Goal: Task Accomplishment & Management: Manage account settings

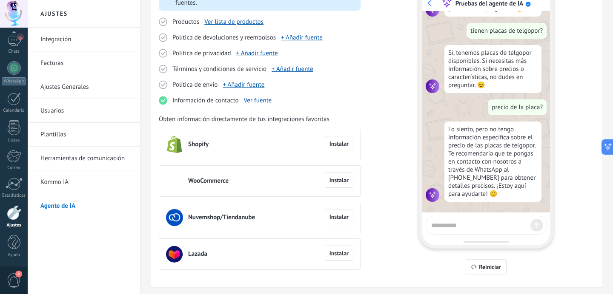
scroll to position [120, 0]
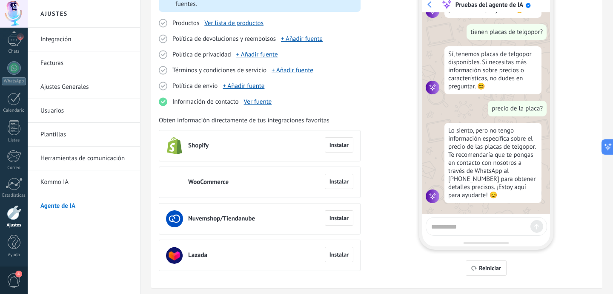
click at [458, 226] on textarea at bounding box center [479, 225] width 96 height 11
click at [483, 265] on span "Reiniciar" at bounding box center [490, 268] width 22 height 6
click at [454, 224] on textarea at bounding box center [479, 225] width 96 height 11
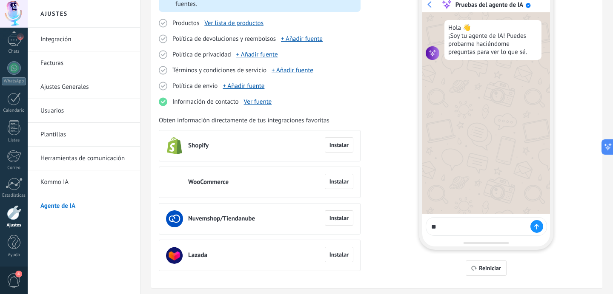
type textarea "*"
type textarea "**********"
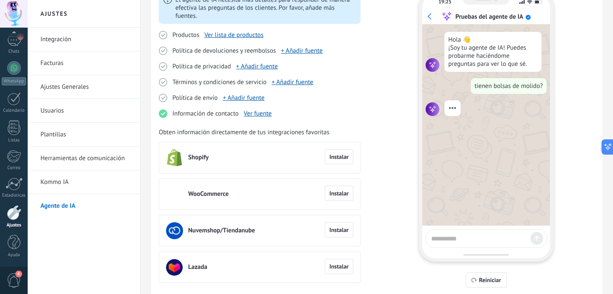
scroll to position [105, 0]
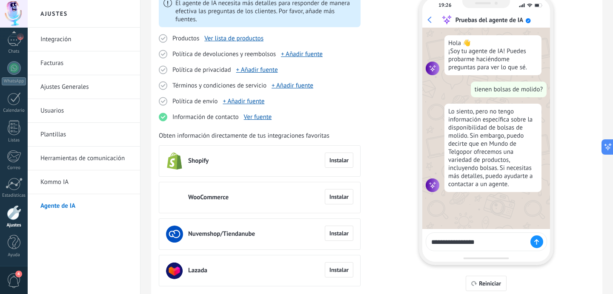
type textarea "**********"
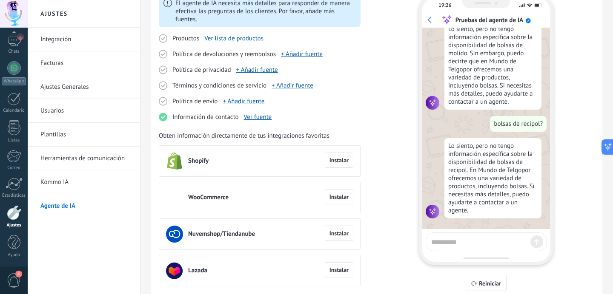
scroll to position [88, 0]
click at [272, 124] on div "El agente de IA necesita más detalles para responder de manera efectiva las pre…" at bounding box center [260, 140] width 202 height 292
click at [252, 114] on link "Ver fuente" at bounding box center [258, 117] width 28 height 8
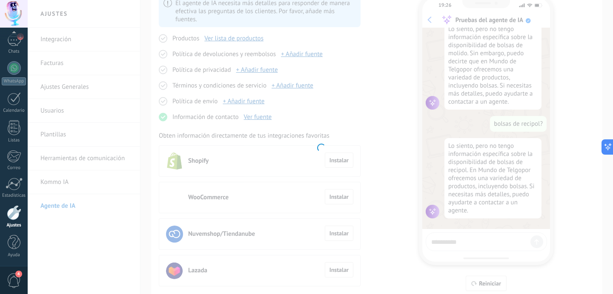
type input "**********"
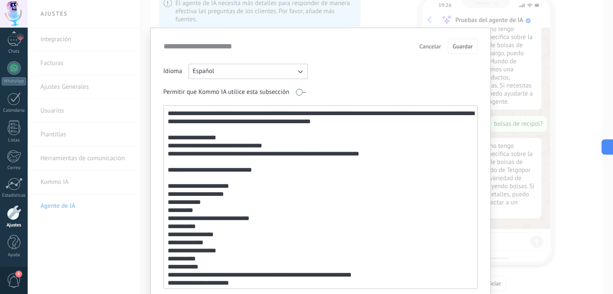
click at [204, 115] on textarea at bounding box center [319, 197] width 311 height 183
click at [227, 130] on textarea at bounding box center [319, 197] width 311 height 183
click at [204, 114] on textarea at bounding box center [319, 197] width 311 height 183
click at [203, 114] on textarea at bounding box center [319, 197] width 311 height 183
click at [202, 115] on textarea at bounding box center [319, 197] width 311 height 183
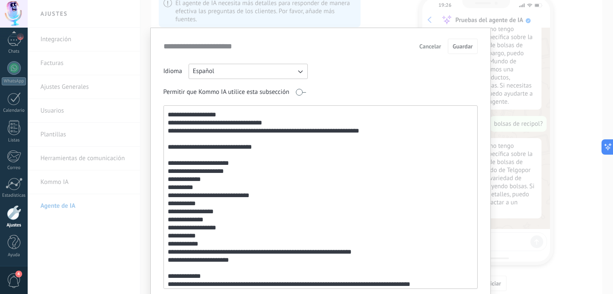
scroll to position [42, 0]
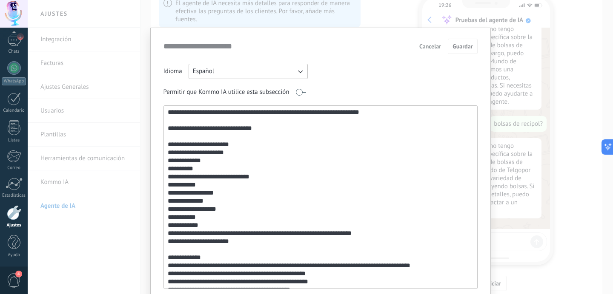
drag, startPoint x: 223, startPoint y: 128, endPoint x: 214, endPoint y: 128, distance: 8.5
click at [214, 128] on textarea at bounding box center [319, 197] width 311 height 183
click at [228, 128] on textarea at bounding box center [319, 197] width 311 height 183
click at [231, 129] on textarea at bounding box center [319, 197] width 311 height 183
click at [223, 129] on textarea at bounding box center [319, 197] width 311 height 183
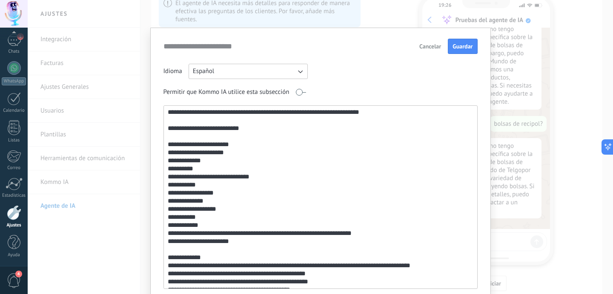
click at [228, 146] on textarea at bounding box center [319, 197] width 311 height 183
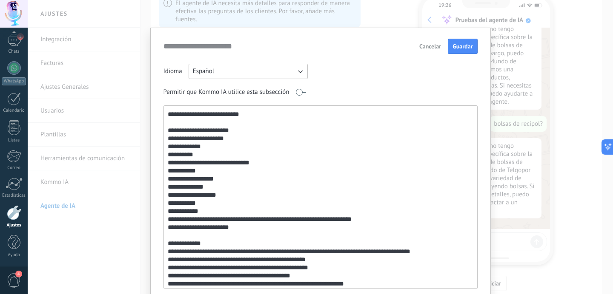
scroll to position [60, 0]
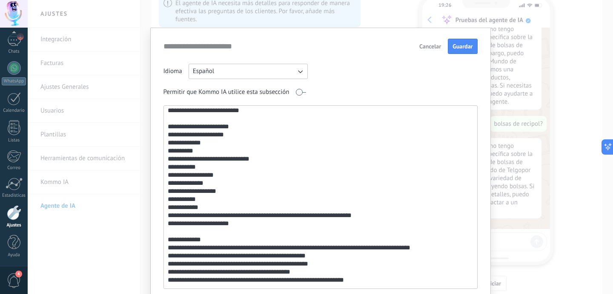
click at [242, 137] on textarea at bounding box center [319, 197] width 311 height 183
drag, startPoint x: 173, startPoint y: 143, endPoint x: 168, endPoint y: 144, distance: 5.3
click at [168, 144] on textarea at bounding box center [319, 197] width 311 height 183
click at [232, 137] on textarea at bounding box center [319, 197] width 311 height 183
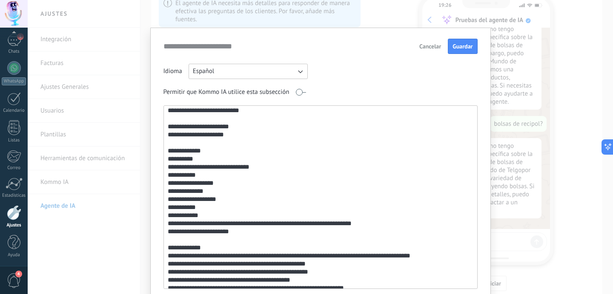
paste textarea "***"
click at [166, 142] on textarea at bounding box center [319, 197] width 311 height 183
click at [168, 144] on textarea at bounding box center [319, 197] width 311 height 183
click at [181, 144] on textarea at bounding box center [319, 197] width 311 height 183
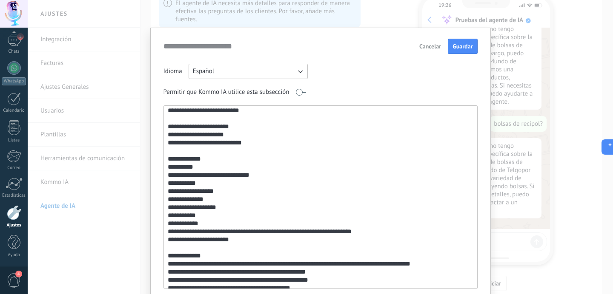
paste textarea "***"
drag, startPoint x: 222, startPoint y: 149, endPoint x: 166, endPoint y: 151, distance: 56.2
click at [166, 151] on textarea at bounding box center [319, 197] width 311 height 183
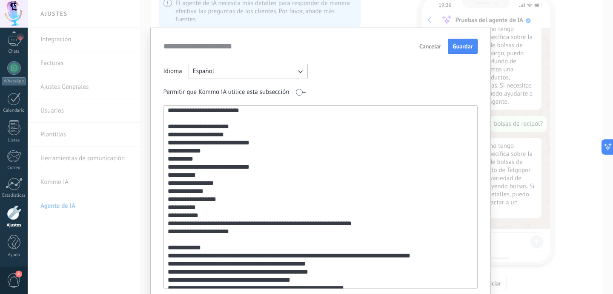
paste textarea "**********"
click at [217, 160] on textarea at bounding box center [319, 197] width 311 height 183
drag, startPoint x: 195, startPoint y: 160, endPoint x: 165, endPoint y: 160, distance: 29.4
click at [165, 160] on textarea at bounding box center [319, 197] width 311 height 183
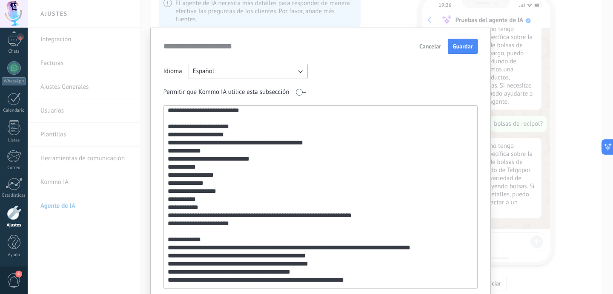
click at [203, 168] on textarea at bounding box center [319, 197] width 311 height 183
click at [216, 174] on textarea at bounding box center [319, 197] width 311 height 183
click at [213, 184] on textarea at bounding box center [319, 197] width 311 height 183
drag, startPoint x: 213, startPoint y: 184, endPoint x: 157, endPoint y: 184, distance: 56.2
click at [157, 184] on div "**********" at bounding box center [320, 174] width 340 height 292
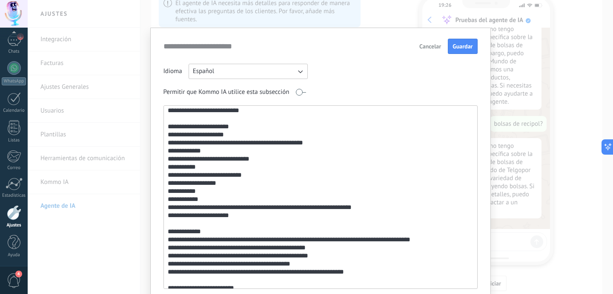
click at [215, 179] on textarea at bounding box center [319, 197] width 311 height 183
click at [224, 185] on textarea at bounding box center [319, 197] width 311 height 183
click at [201, 200] on textarea at bounding box center [319, 197] width 311 height 183
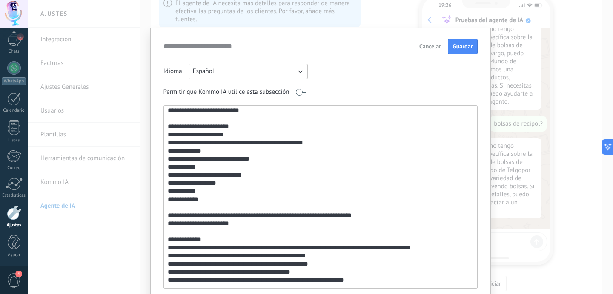
paste textarea "**********"
drag, startPoint x: 223, startPoint y: 208, endPoint x: 176, endPoint y: 205, distance: 47.3
click at [177, 208] on textarea at bounding box center [319, 197] width 311 height 183
click at [288, 225] on textarea at bounding box center [319, 197] width 311 height 183
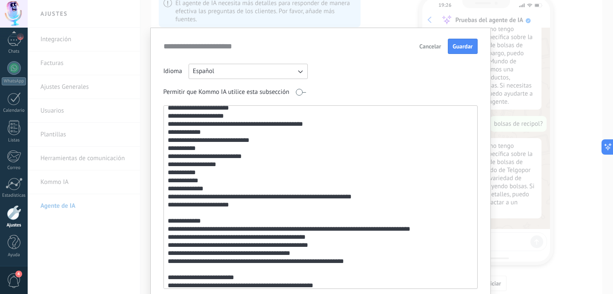
scroll to position [109, 0]
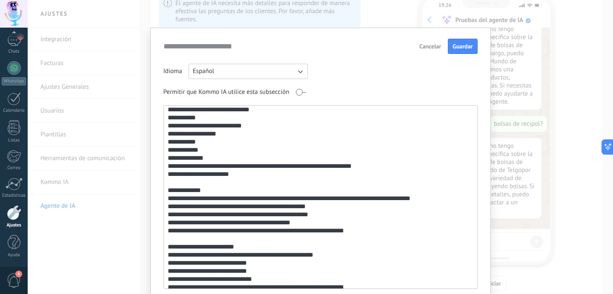
click at [376, 168] on textarea at bounding box center [319, 197] width 311 height 183
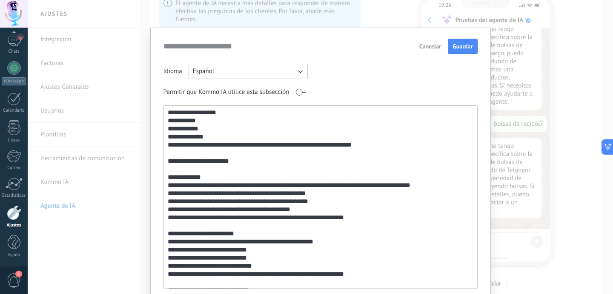
scroll to position [151, 0]
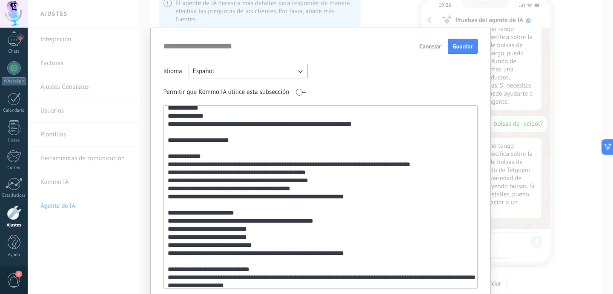
drag, startPoint x: 232, startPoint y: 140, endPoint x: 144, endPoint y: 140, distance: 88.1
click at [144, 140] on div "**********" at bounding box center [320, 147] width 585 height 294
click at [187, 162] on textarea at bounding box center [319, 197] width 311 height 183
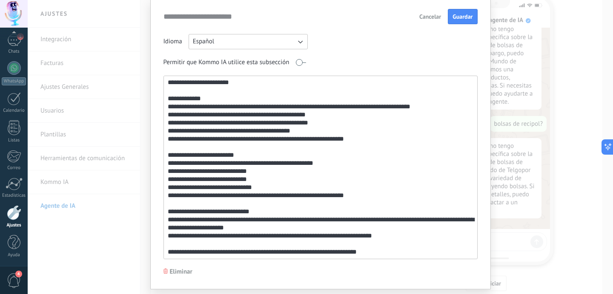
scroll to position [31, 0]
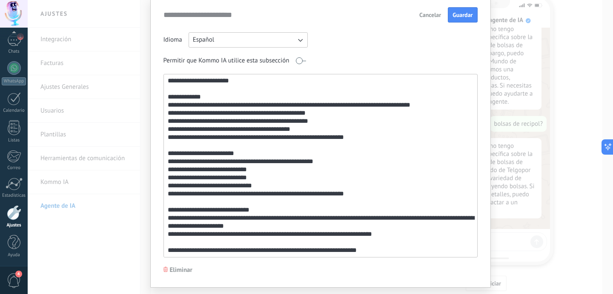
click at [248, 180] on textarea at bounding box center [319, 165] width 311 height 183
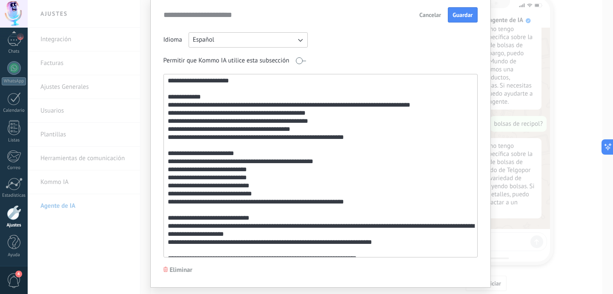
click at [272, 197] on textarea at bounding box center [319, 165] width 311 height 183
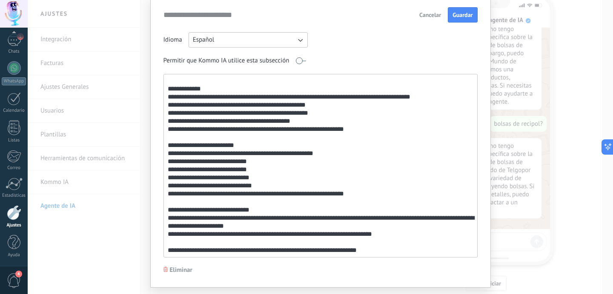
scroll to position [39, 0]
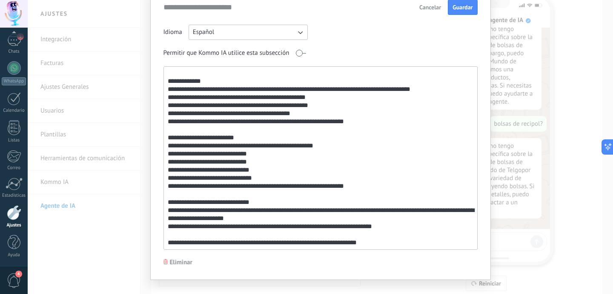
drag, startPoint x: 257, startPoint y: 178, endPoint x: 150, endPoint y: 178, distance: 107.6
click at [150, 178] on div "**********" at bounding box center [320, 135] width 340 height 292
drag, startPoint x: 257, startPoint y: 167, endPoint x: 118, endPoint y: 169, distance: 138.3
click at [118, 169] on div "**********" at bounding box center [320, 147] width 585 height 294
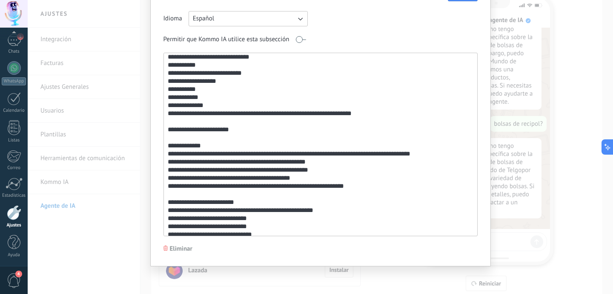
scroll to position [0, 0]
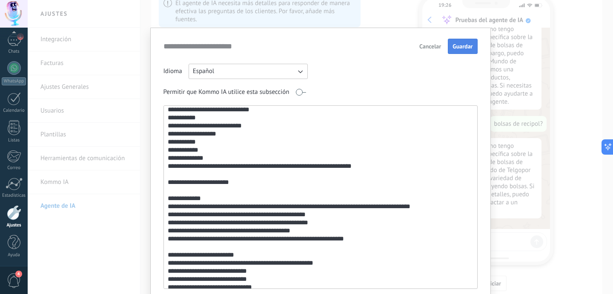
type textarea "**********"
click at [456, 49] on span "Guardar" at bounding box center [462, 46] width 20 height 6
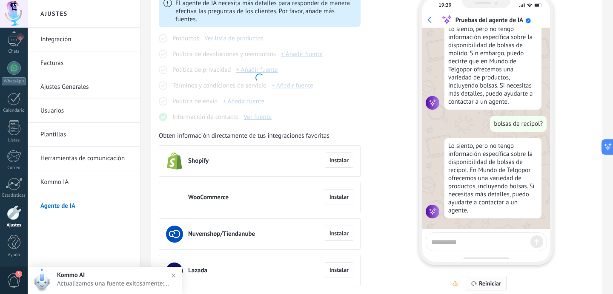
click at [472, 281] on button "Reiniciar" at bounding box center [485, 283] width 40 height 15
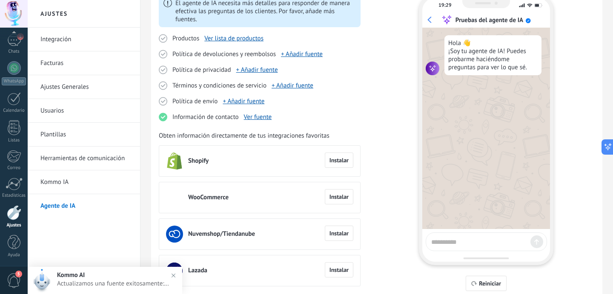
click at [449, 241] on textarea at bounding box center [479, 241] width 96 height 11
type textarea "****"
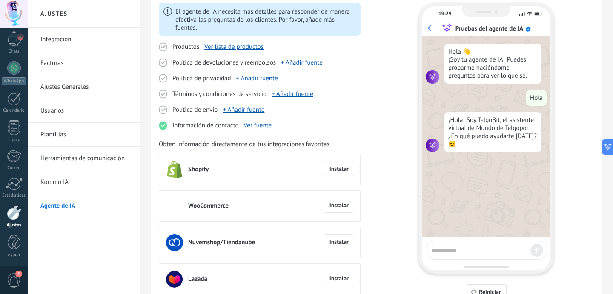
scroll to position [96, 0]
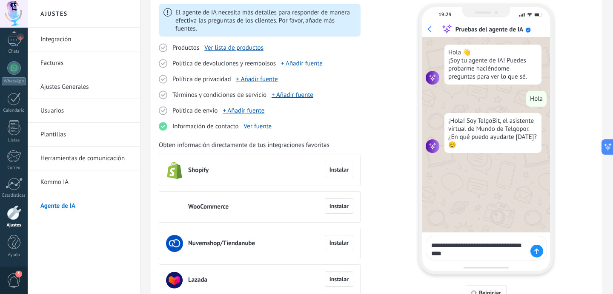
type textarea "**********"
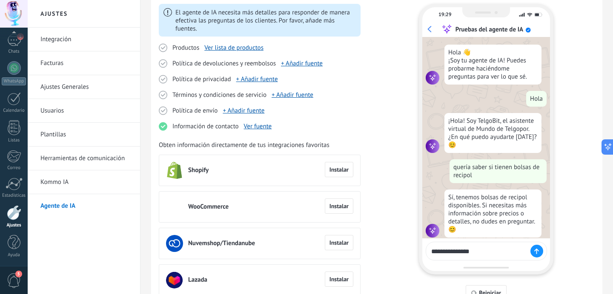
scroll to position [6, 0]
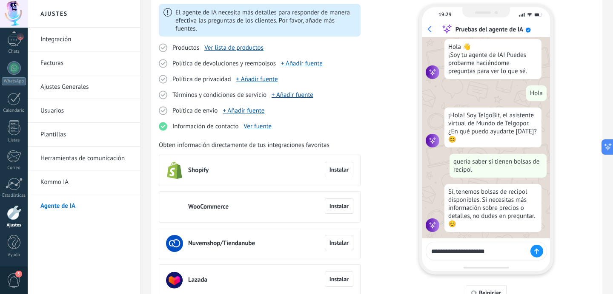
type textarea "**********"
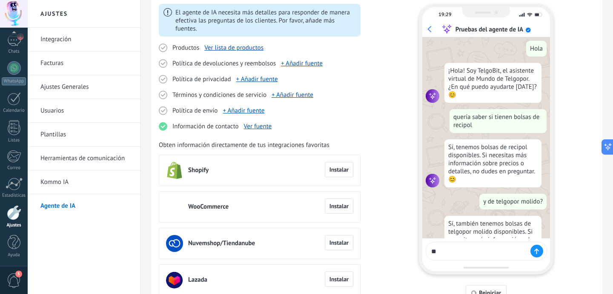
scroll to position [84, 0]
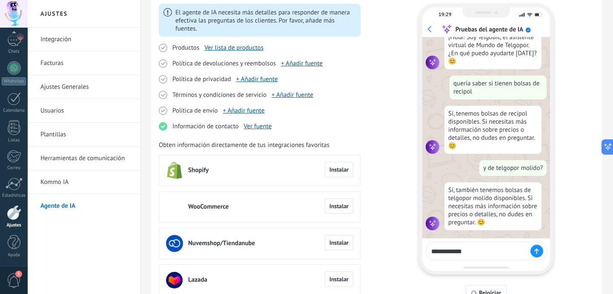
type textarea "**********"
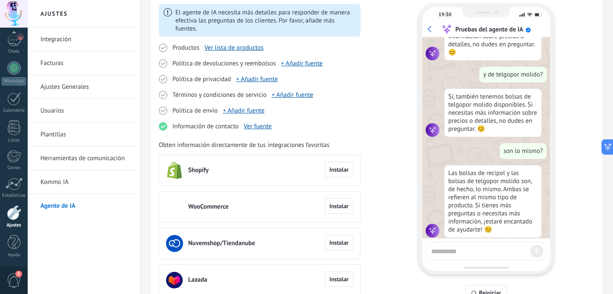
scroll to position [187, 0]
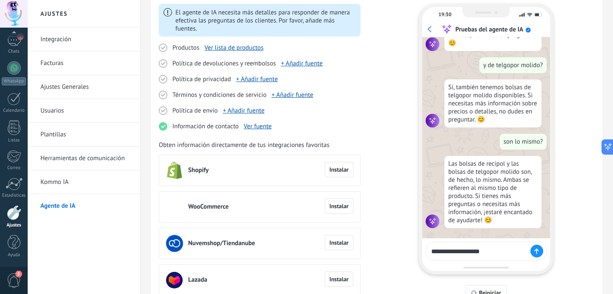
type textarea "**********"
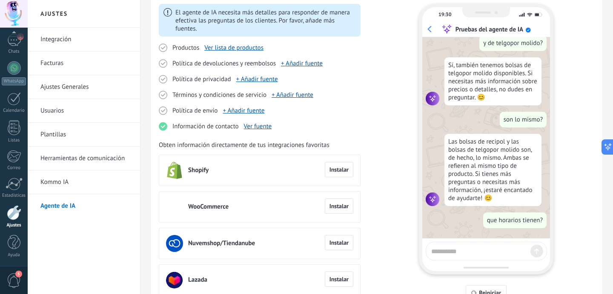
type textarea "*"
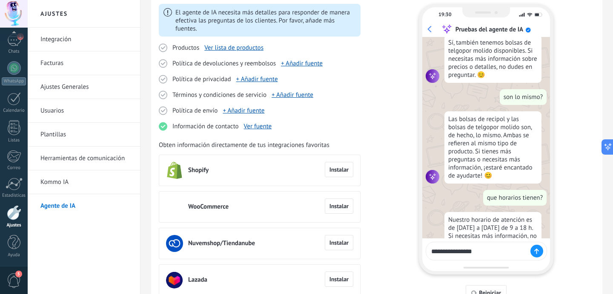
scroll to position [257, 0]
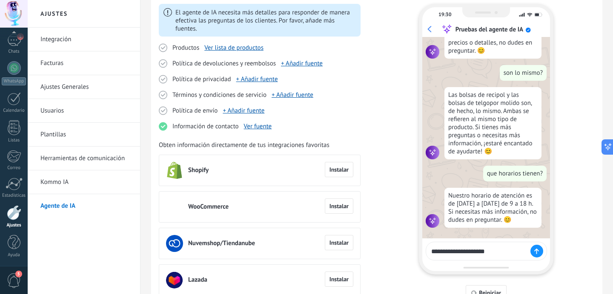
type textarea "**********"
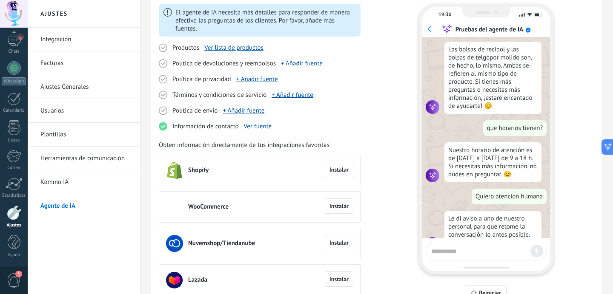
scroll to position [326, 0]
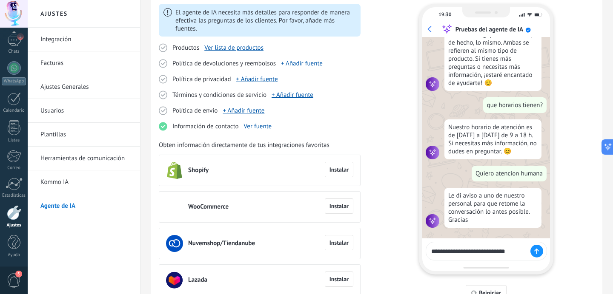
type textarea "**********"
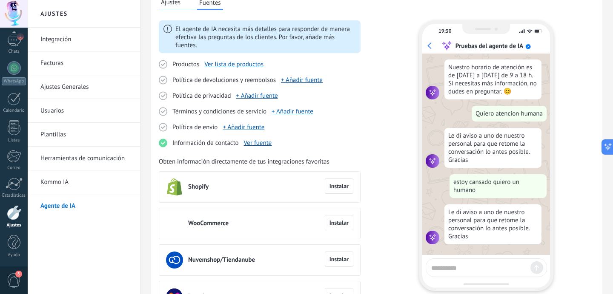
scroll to position [78, 0]
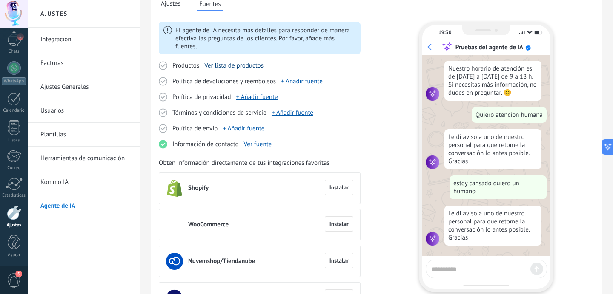
click at [222, 65] on link "Ver lista de productos" at bounding box center [233, 66] width 59 height 8
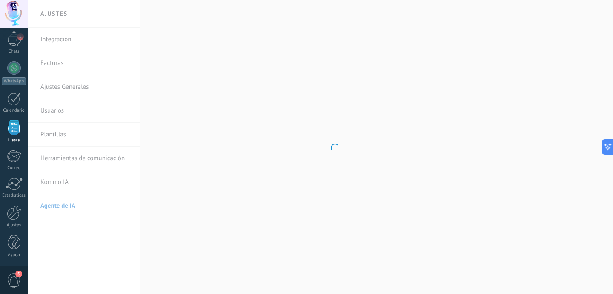
scroll to position [53, 0]
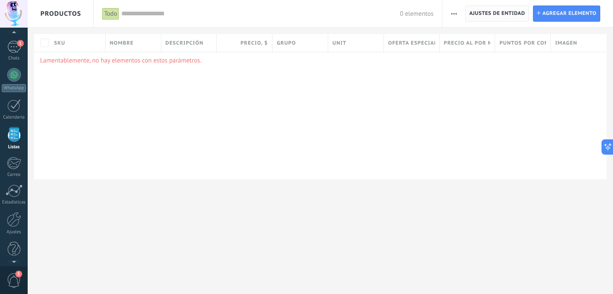
click at [506, 13] on span "Ajustes de entidad" at bounding box center [497, 13] width 56 height 15
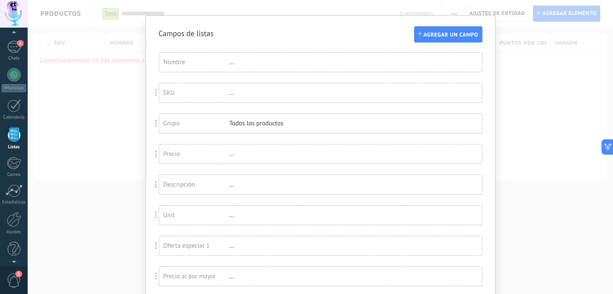
scroll to position [13, 0]
click at [279, 121] on div "Todos los productos" at bounding box center [256, 123] width 55 height 8
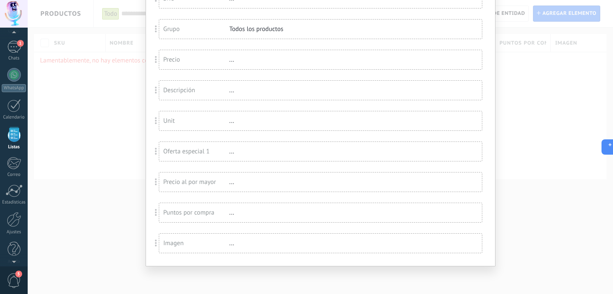
scroll to position [0, 0]
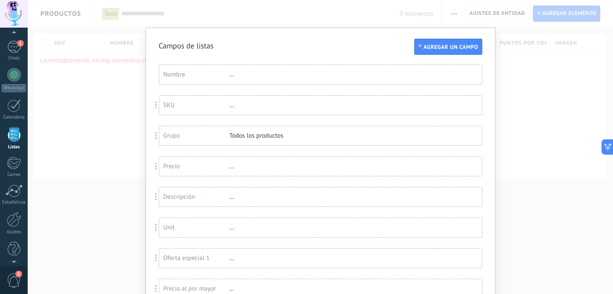
click at [514, 60] on div "Campos de listas Agregar un campo Usted ha alcanzado la cantidad máxima de los …" at bounding box center [320, 147] width 585 height 294
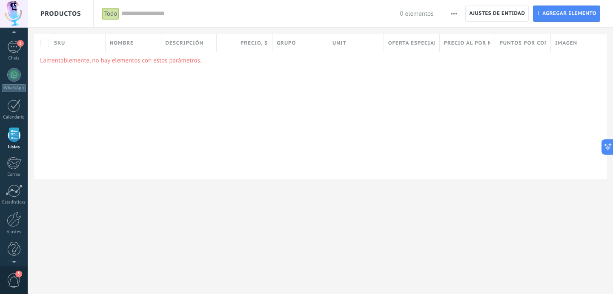
click at [456, 18] on span "button" at bounding box center [454, 14] width 6 height 16
click at [459, 67] on span "Ajuste de lista" at bounding box center [477, 70] width 39 height 17
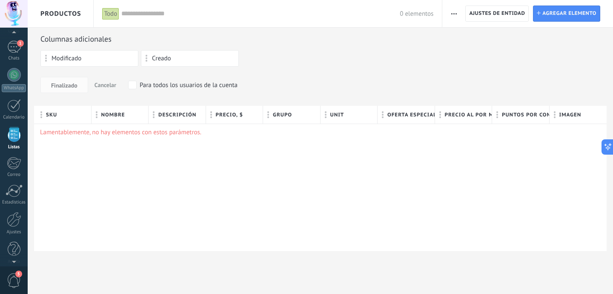
click at [459, 16] on button "button" at bounding box center [454, 14] width 12 height 16
click at [462, 49] on span "Categorías" at bounding box center [472, 53] width 29 height 17
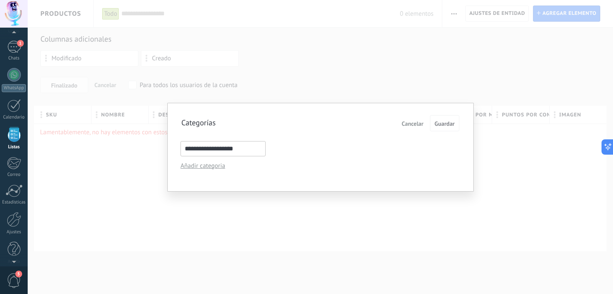
click at [416, 128] on button "Cancelar" at bounding box center [412, 124] width 29 height 14
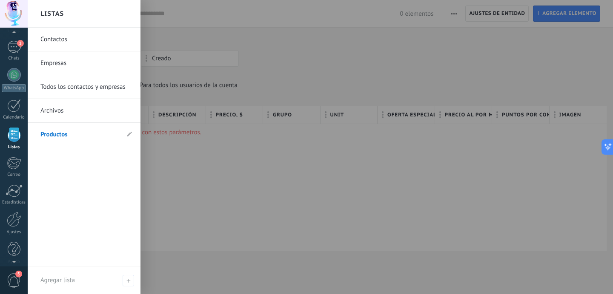
click at [59, 113] on link "Archivos" at bounding box center [85, 111] width 91 height 24
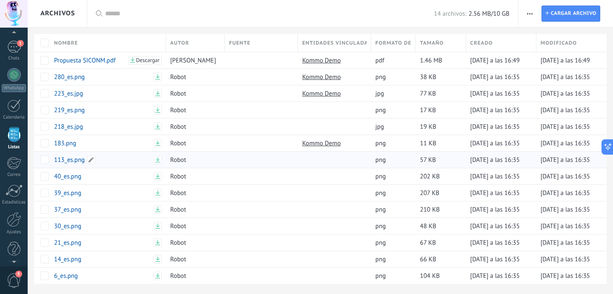
click at [72, 160] on link "113_es.png" at bounding box center [102, 160] width 97 height 8
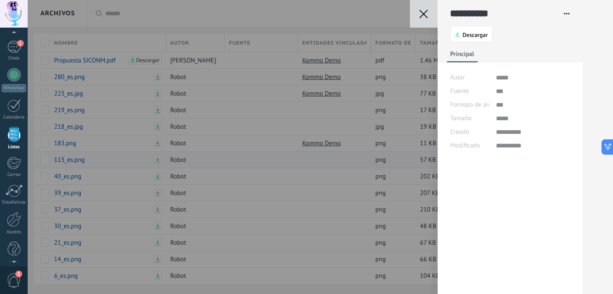
scroll to position [13, 0]
click at [263, 128] on div "**********" at bounding box center [320, 147] width 585 height 294
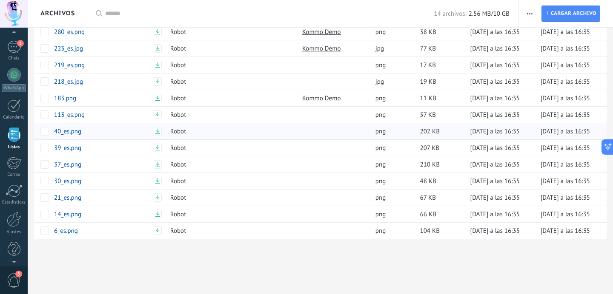
scroll to position [0, 0]
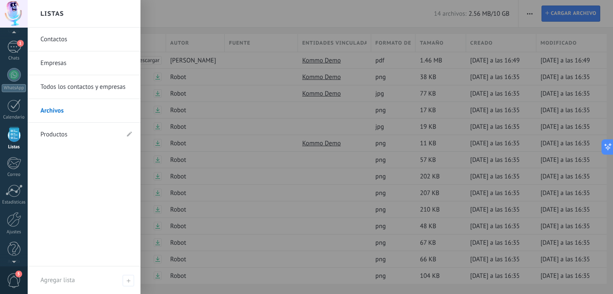
click at [65, 88] on link "Todos los contactos y empresas" at bounding box center [85, 87] width 91 height 24
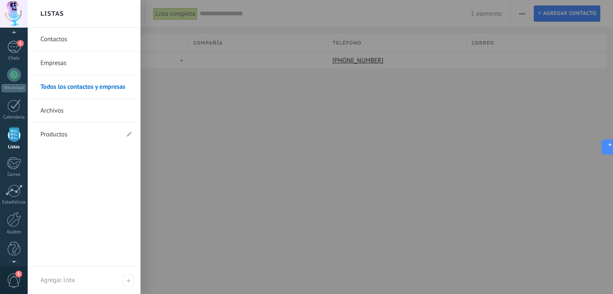
click at [58, 57] on link "Empresas" at bounding box center [85, 63] width 91 height 24
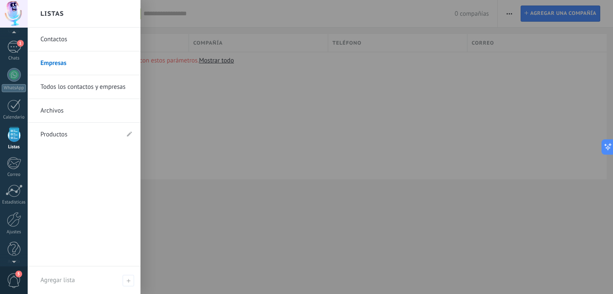
click at [58, 45] on link "Contactos" at bounding box center [85, 40] width 91 height 24
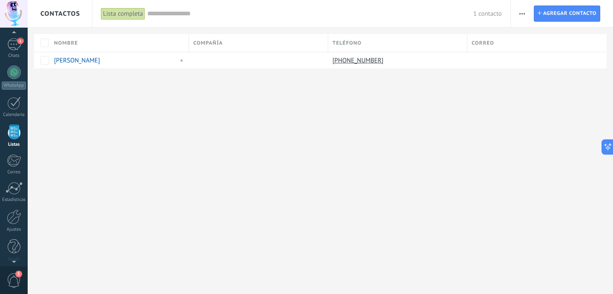
scroll to position [60, 0]
click at [10, 217] on div at bounding box center [14, 212] width 14 height 15
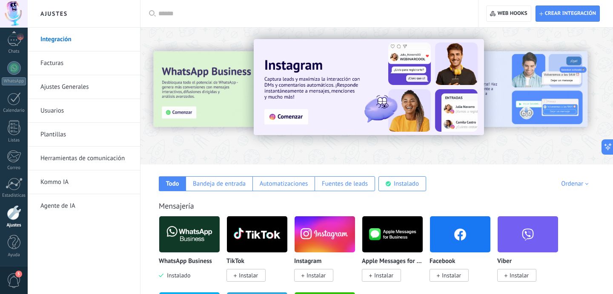
scroll to position [18, 0]
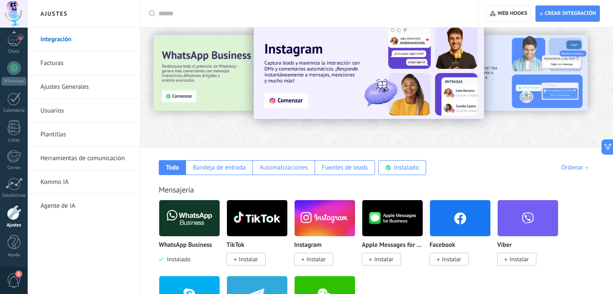
click at [185, 215] on img at bounding box center [189, 218] width 60 height 41
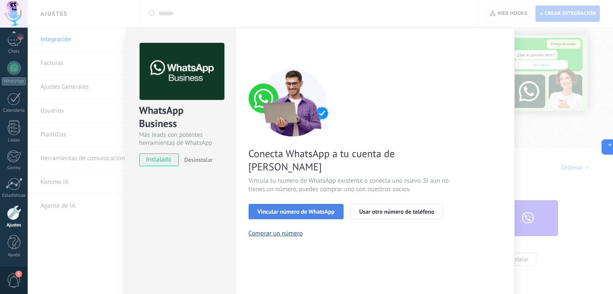
click at [291, 209] on span "Vincular número de WhatsApp" at bounding box center [295, 212] width 77 height 6
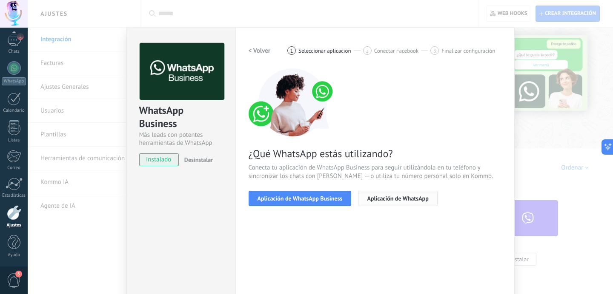
click at [396, 200] on span "Aplicación de WhatsApp" at bounding box center [397, 199] width 61 height 6
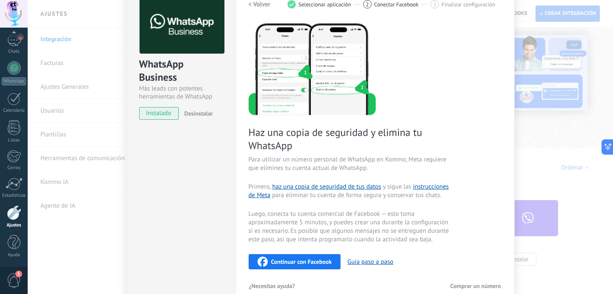
scroll to position [41, 0]
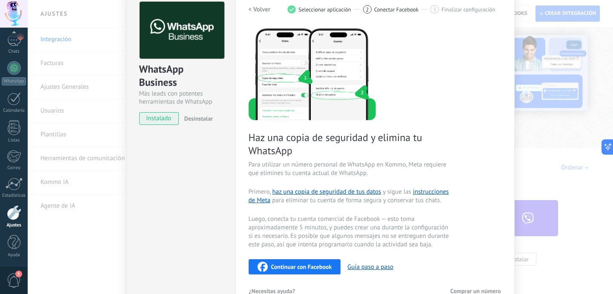
click at [259, 11] on h2 "< Volver" at bounding box center [259, 10] width 22 height 8
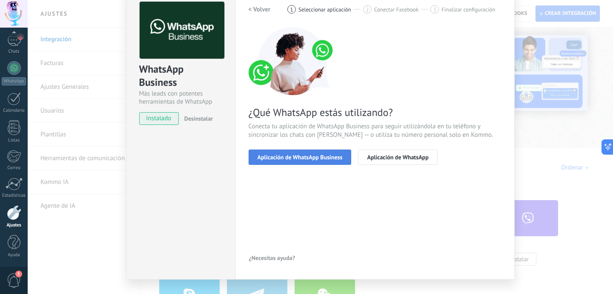
click at [291, 161] on button "Aplicación de WhatsApp Business" at bounding box center [299, 157] width 103 height 15
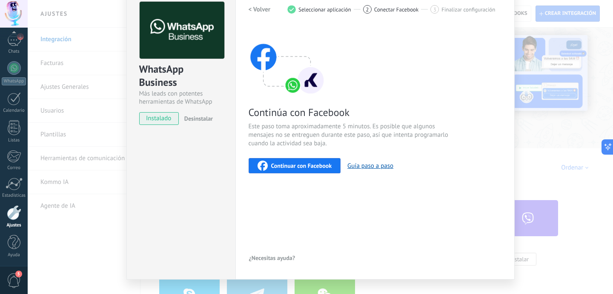
scroll to position [20, 0]
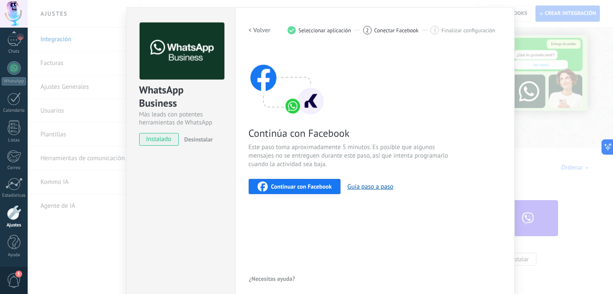
click at [250, 30] on h2 "< Volver" at bounding box center [259, 30] width 22 height 8
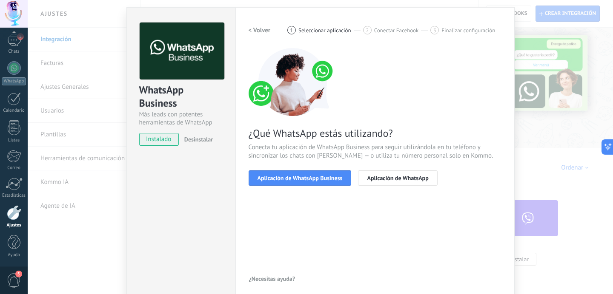
click at [250, 30] on h2 "< Volver" at bounding box center [259, 30] width 22 height 8
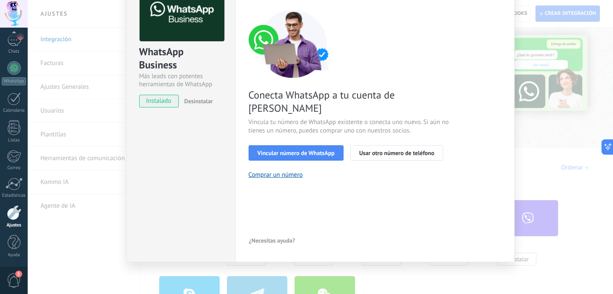
scroll to position [0, 0]
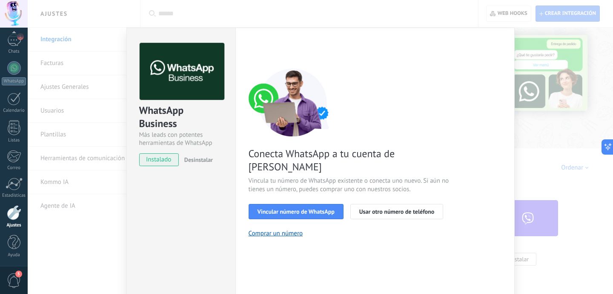
click at [523, 54] on div "WhatsApp Business Más leads con potentes herramientas de WhatsApp instalado Des…" at bounding box center [320, 147] width 585 height 294
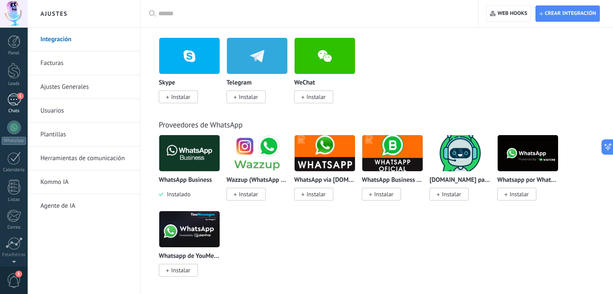
click at [12, 100] on div "1" at bounding box center [14, 100] width 14 height 12
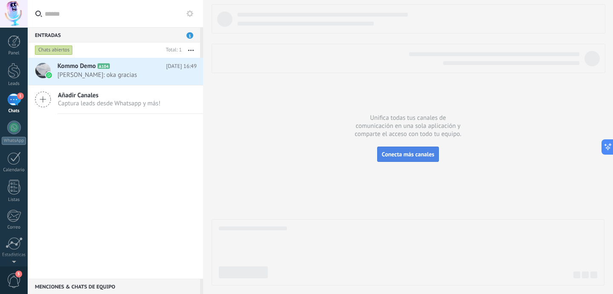
click at [416, 159] on button "Conecta más canales" at bounding box center [408, 154] width 62 height 15
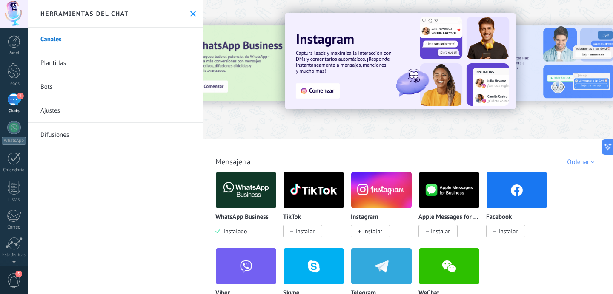
click at [51, 89] on link "Bots" at bounding box center [115, 87] width 175 height 24
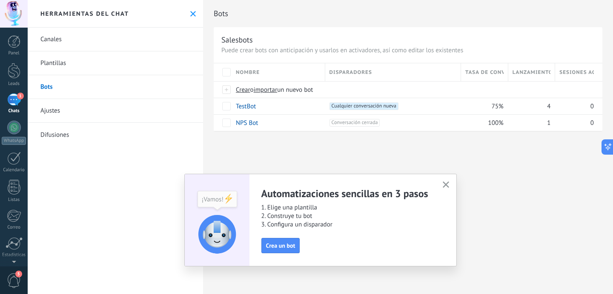
click at [444, 186] on use "button" at bounding box center [445, 185] width 6 height 6
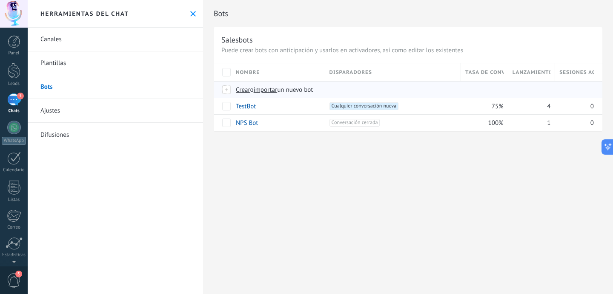
click at [243, 90] on span "Crear" at bounding box center [243, 90] width 14 height 8
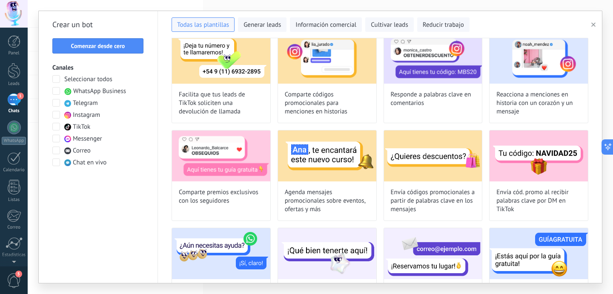
scroll to position [102, 0]
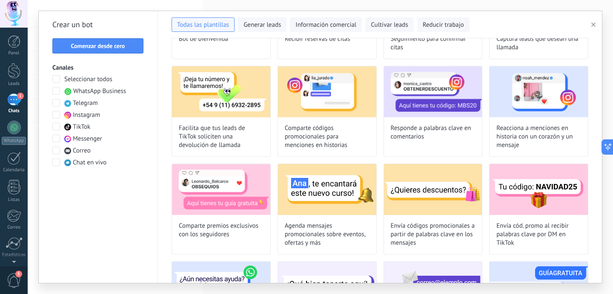
click at [108, 91] on span "WhatsApp Business" at bounding box center [99, 91] width 53 height 9
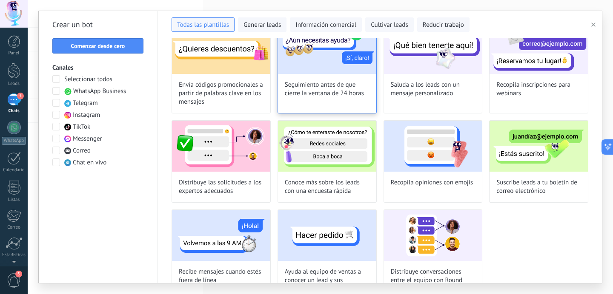
scroll to position [169, 0]
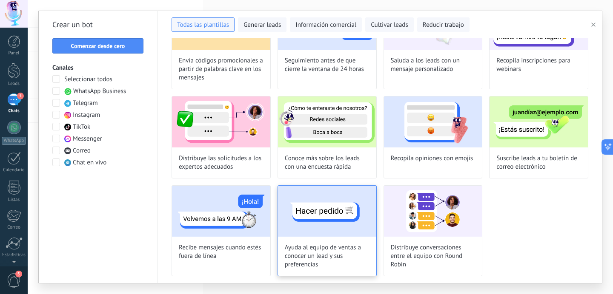
click at [339, 218] on img at bounding box center [327, 211] width 98 height 51
type input "**********"
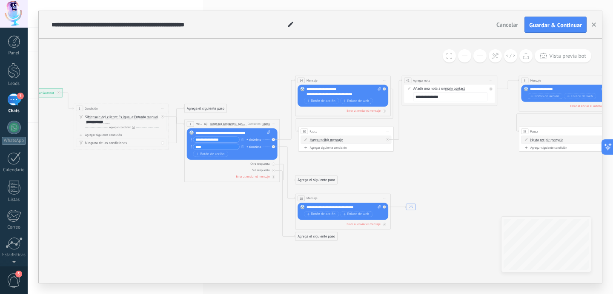
click at [509, 24] on span "Cancelar" at bounding box center [507, 25] width 22 height 8
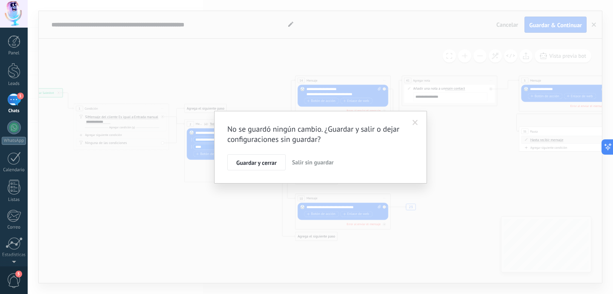
click at [307, 163] on span "Salir sin guardar" at bounding box center [313, 163] width 42 height 8
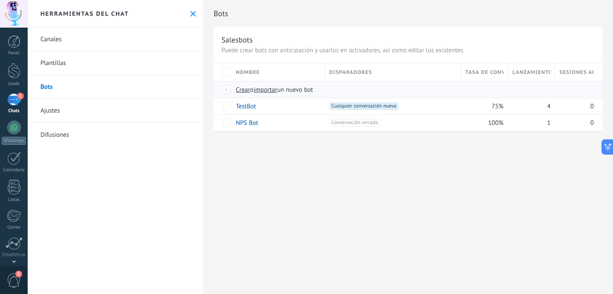
click at [268, 89] on span "importar" at bounding box center [266, 90] width 24 height 8
click at [0, 0] on input "importar un nuevo bot" at bounding box center [0, 0] width 0 height 0
click at [241, 92] on span "Crear" at bounding box center [243, 90] width 14 height 8
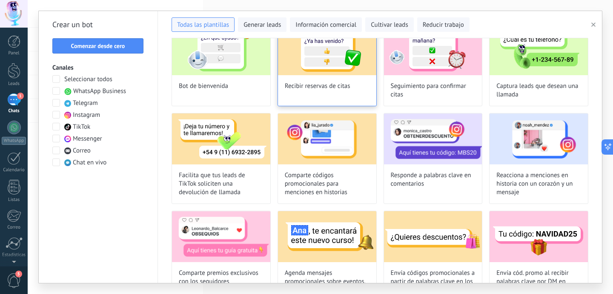
scroll to position [57, 0]
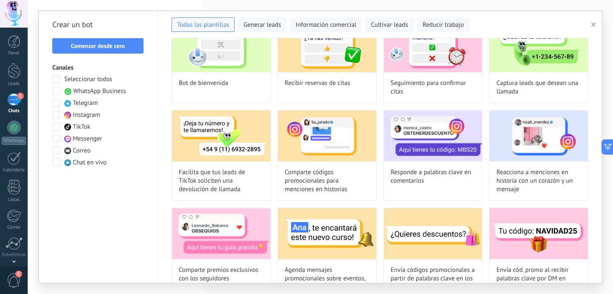
click at [54, 90] on span at bounding box center [56, 91] width 8 height 8
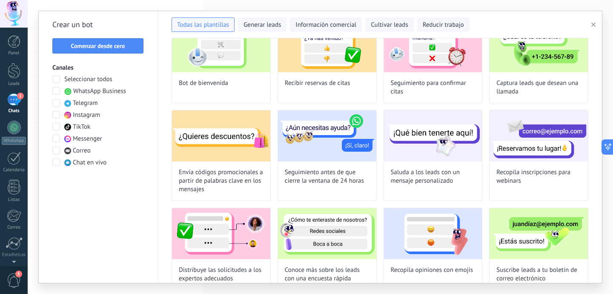
click at [54, 90] on span at bounding box center [56, 91] width 8 height 8
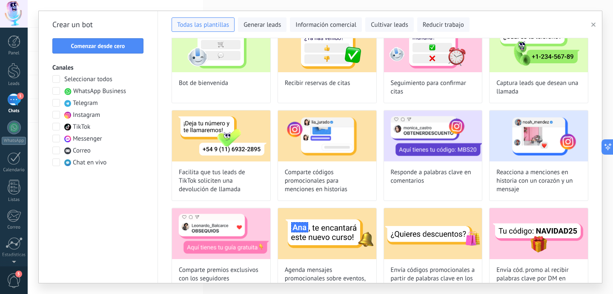
click at [59, 116] on span at bounding box center [56, 115] width 8 height 8
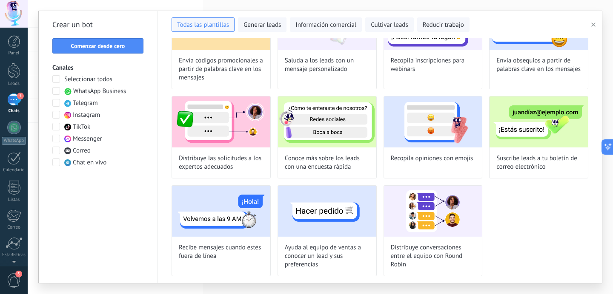
scroll to position [0, 0]
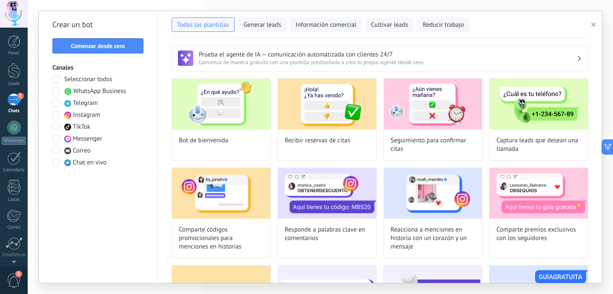
click at [55, 113] on span at bounding box center [56, 115] width 8 height 8
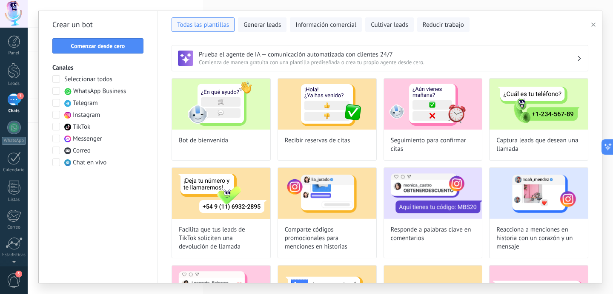
click at [57, 92] on span at bounding box center [56, 91] width 8 height 8
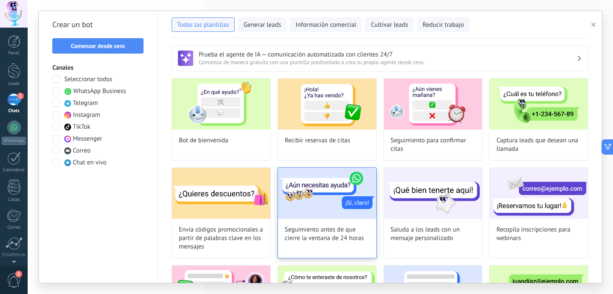
scroll to position [33, 0]
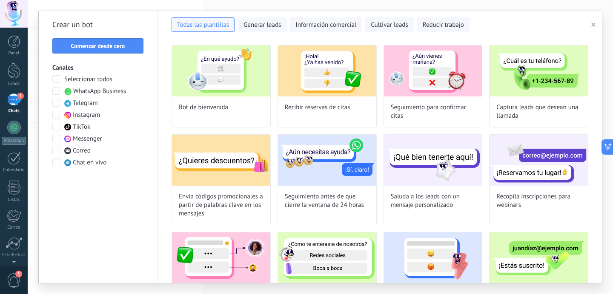
click at [14, 103] on div "1" at bounding box center [14, 100] width 14 height 12
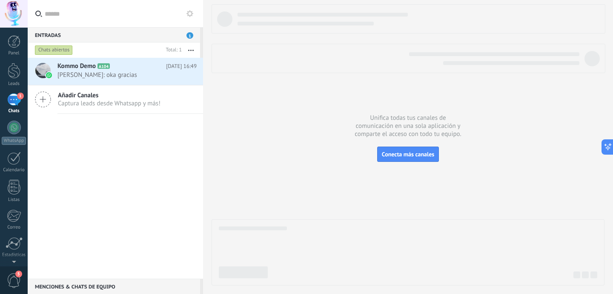
click at [83, 99] on span "Añadir Canales" at bounding box center [109, 95] width 103 height 8
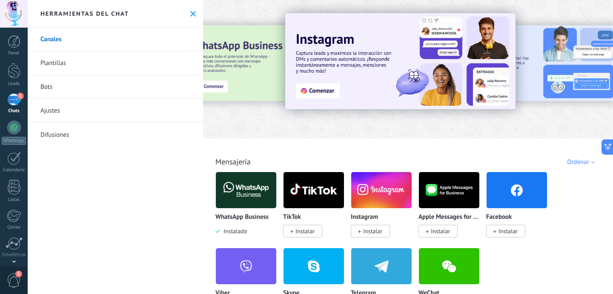
click at [45, 84] on link "Bots" at bounding box center [115, 87] width 175 height 24
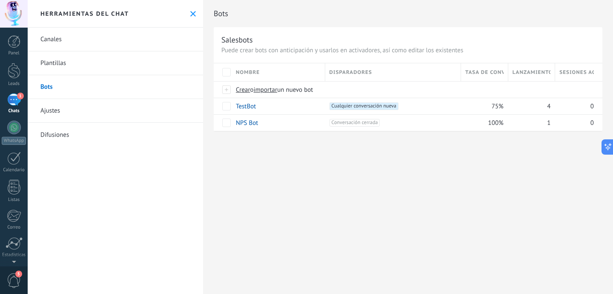
click at [87, 113] on link "Ajustes" at bounding box center [115, 111] width 175 height 24
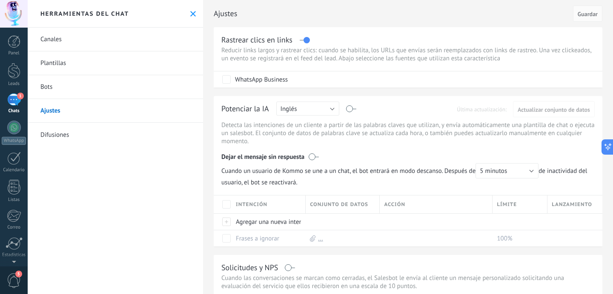
click at [65, 61] on link "Plantillas" at bounding box center [115, 63] width 175 height 24
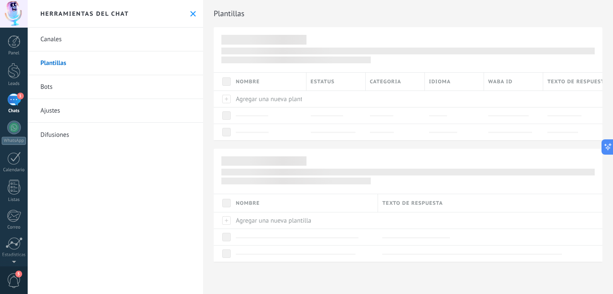
click at [56, 39] on link "Canales" at bounding box center [115, 40] width 175 height 24
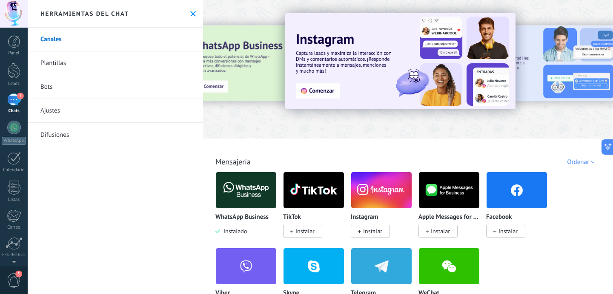
scroll to position [28, 0]
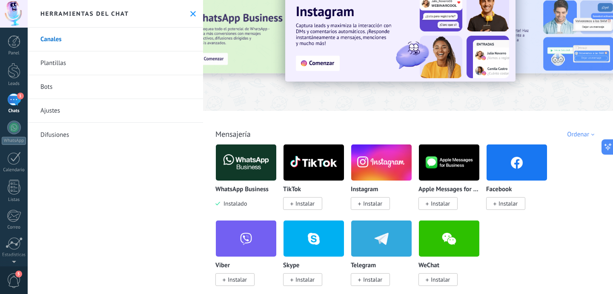
click at [244, 169] on img at bounding box center [246, 162] width 60 height 41
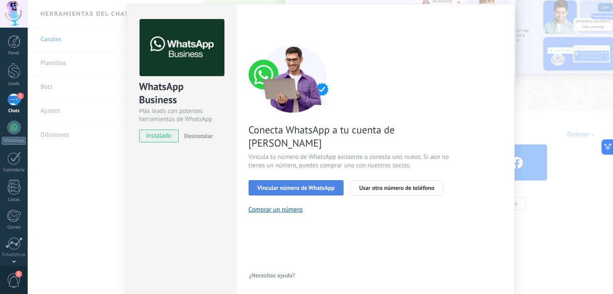
scroll to position [30, 0]
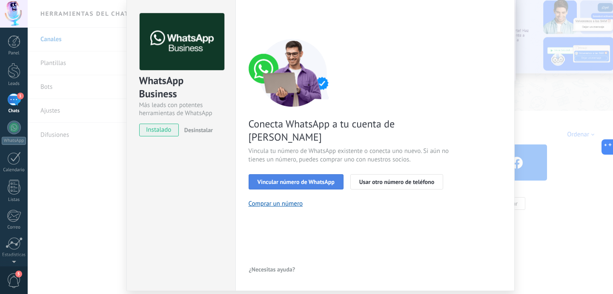
click at [292, 179] on span "Vincular número de WhatsApp" at bounding box center [295, 182] width 77 height 6
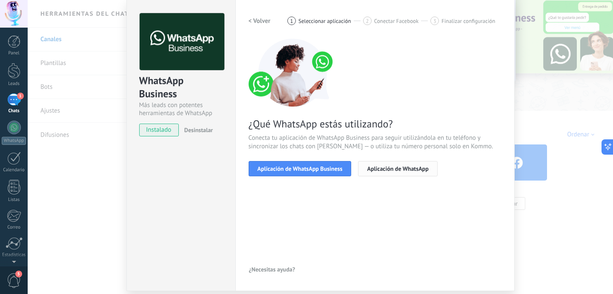
click at [374, 163] on button "Aplicación de WhatsApp" at bounding box center [397, 168] width 79 height 15
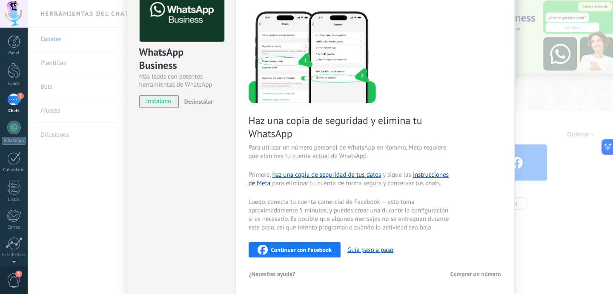
scroll to position [0, 0]
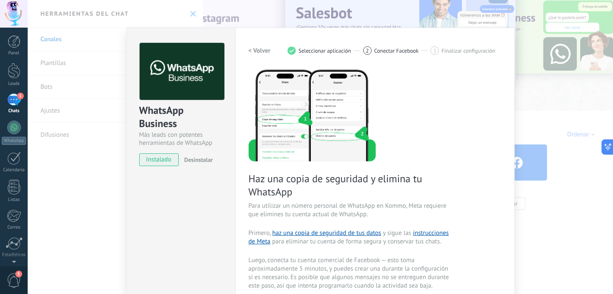
click at [260, 51] on h2 "< Volver" at bounding box center [259, 51] width 22 height 8
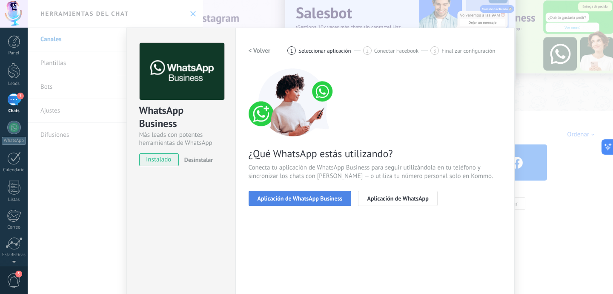
click at [278, 200] on span "Aplicación de WhatsApp Business" at bounding box center [299, 199] width 85 height 6
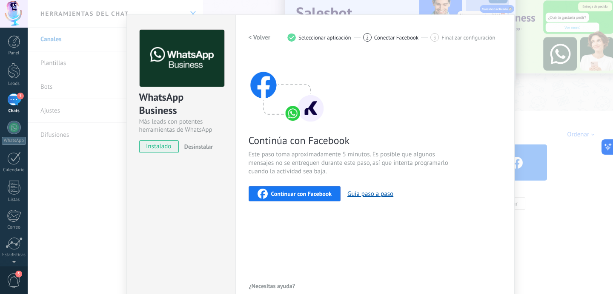
scroll to position [14, 0]
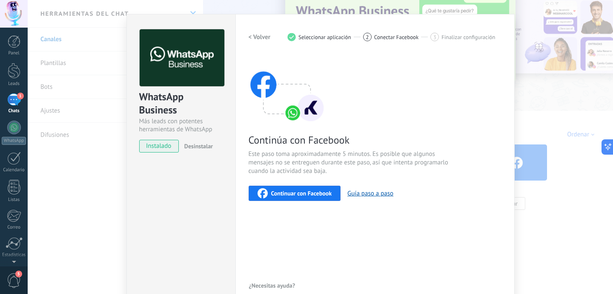
click at [262, 41] on button "< Volver" at bounding box center [259, 36] width 22 height 15
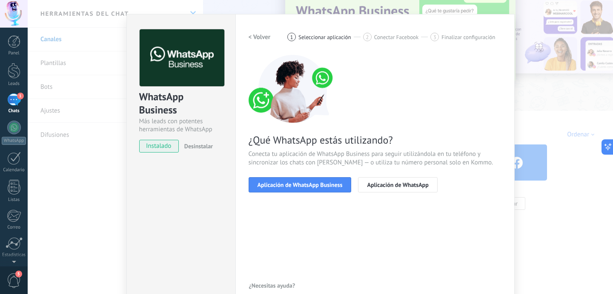
click at [249, 37] on h2 "< Volver" at bounding box center [259, 37] width 22 height 8
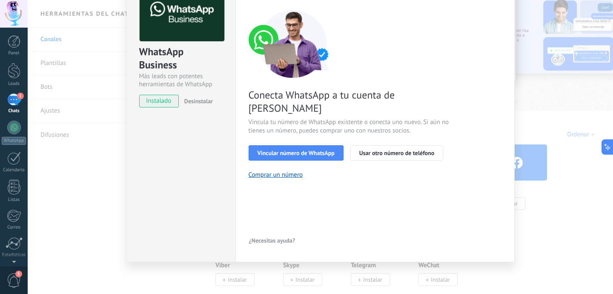
scroll to position [0, 0]
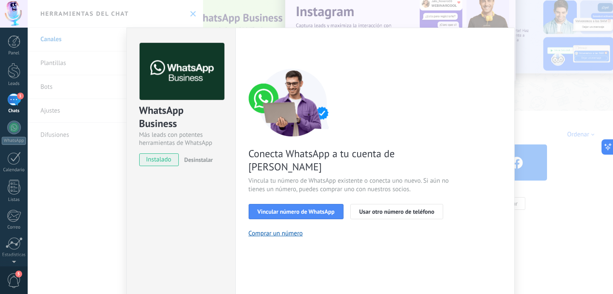
click at [136, 116] on div "WhatsApp Business Más leads con potentes herramientas de WhatsApp instalado Des…" at bounding box center [181, 100] width 108 height 145
click at [262, 230] on button "Comprar un número" at bounding box center [275, 234] width 54 height 8
click at [122, 189] on div "WhatsApp Business Más leads con potentes herramientas de WhatsApp instalado Des…" at bounding box center [320, 147] width 585 height 294
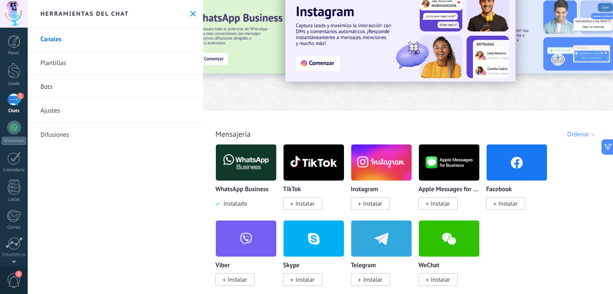
click at [11, 102] on div "1" at bounding box center [14, 100] width 14 height 12
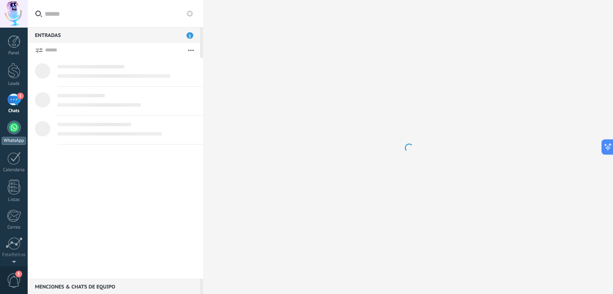
click at [14, 125] on div at bounding box center [14, 128] width 14 height 14
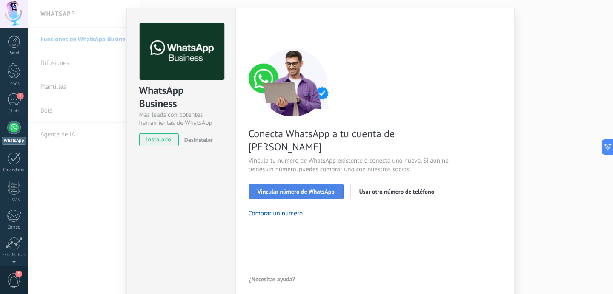
scroll to position [27, 0]
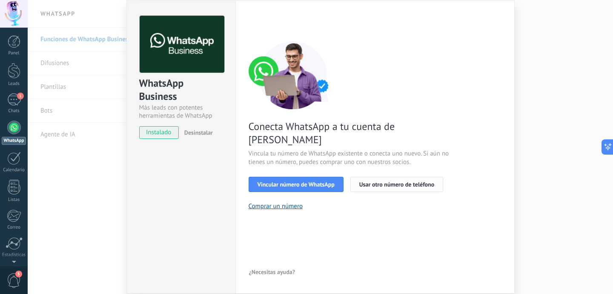
click at [377, 177] on button "Usar otro número de teléfono" at bounding box center [396, 184] width 93 height 15
click at [122, 191] on div "WhatsApp Business Más leads con potentes herramientas de WhatsApp instalado Des…" at bounding box center [320, 147] width 585 height 294
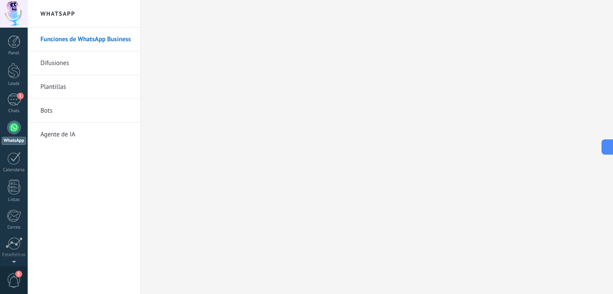
click at [62, 67] on link "Difusiones" at bounding box center [85, 63] width 91 height 24
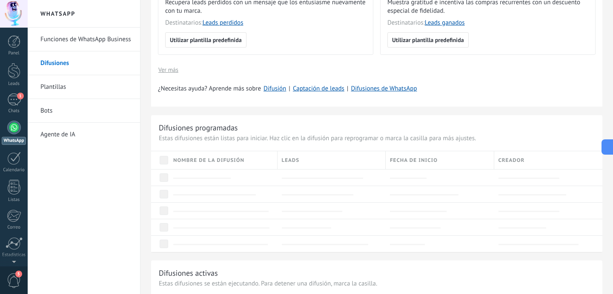
scroll to position [160, 0]
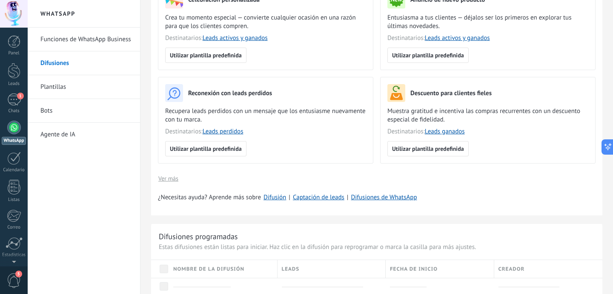
click at [46, 87] on link "Plantillas" at bounding box center [85, 87] width 91 height 24
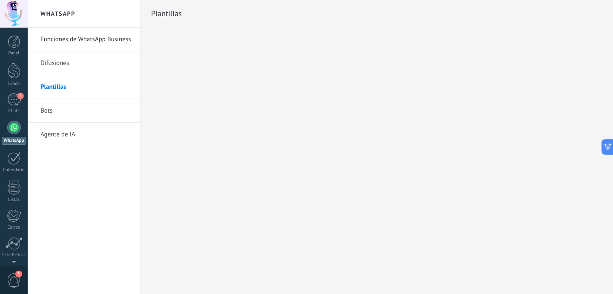
click at [45, 113] on link "Bots" at bounding box center [85, 111] width 91 height 24
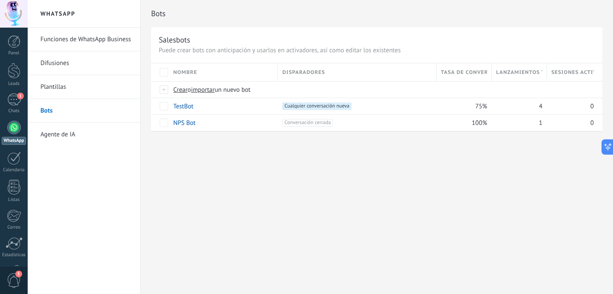
click at [72, 133] on link "Agente de IA" at bounding box center [85, 135] width 91 height 24
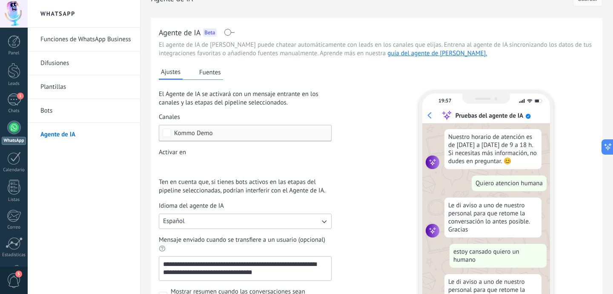
scroll to position [19, 0]
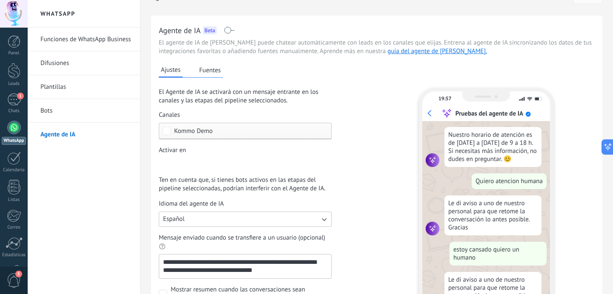
click at [186, 129] on span "Kommo Demo" at bounding box center [193, 131] width 39 height 6
click at [0, 0] on div "Incoming leads Contacto inicial Negociación Debate contractual Discusión de con…" at bounding box center [0, 0] width 0 height 0
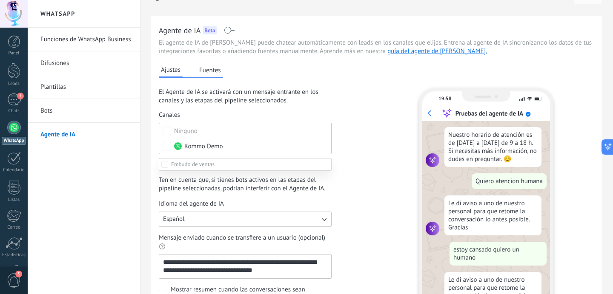
click at [223, 165] on label at bounding box center [245, 164] width 173 height 13
click at [341, 135] on div at bounding box center [320, 147] width 585 height 294
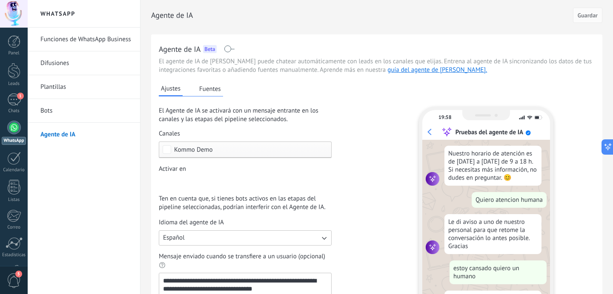
scroll to position [149, 0]
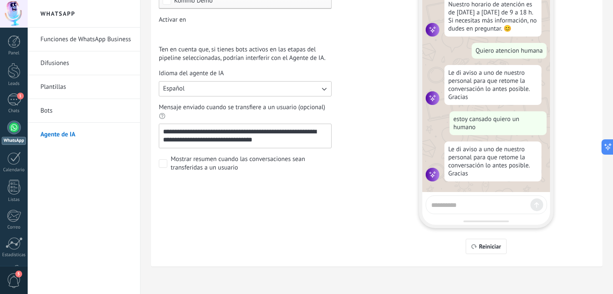
click at [43, 108] on link "Bots" at bounding box center [85, 111] width 91 height 24
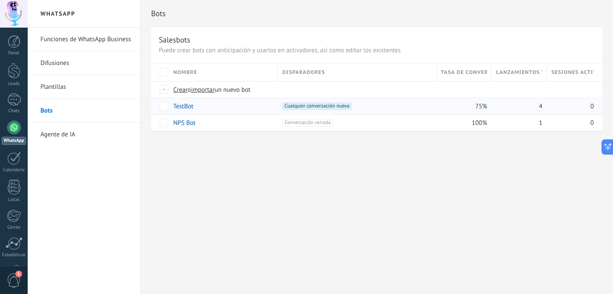
click at [180, 107] on link "TestBot" at bounding box center [183, 107] width 20 height 8
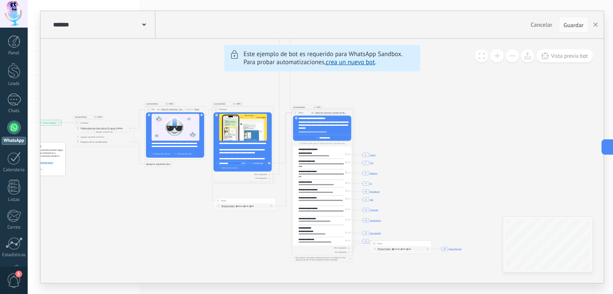
click at [146, 23] on div "******* TestBot" at bounding box center [103, 24] width 104 height 27
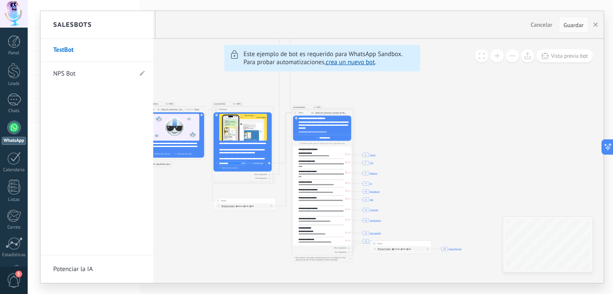
click at [145, 23] on div "Salesbots" at bounding box center [96, 25] width 113 height 28
click at [78, 268] on link "Potenciar la IA" at bounding box center [96, 270] width 113 height 28
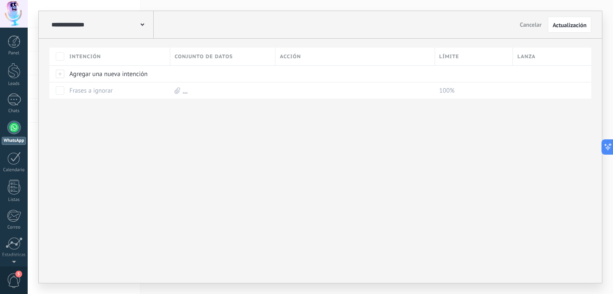
click at [141, 27] on span at bounding box center [142, 24] width 4 height 8
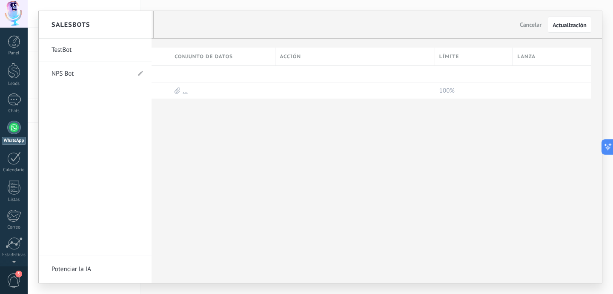
click at [522, 23] on div at bounding box center [320, 147] width 563 height 272
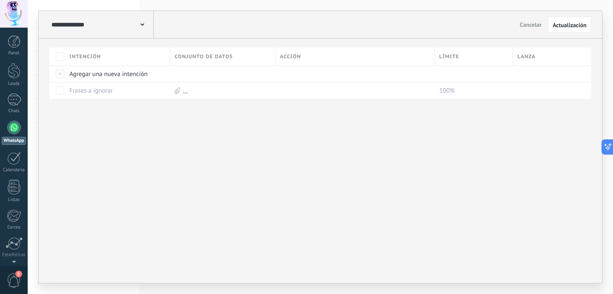
drag, startPoint x: 217, startPoint y: 139, endPoint x: 294, endPoint y: 171, distance: 83.5
click at [295, 172] on div "Intención Conjunto de datos Acción Límite Lanza Agregar una nueva intención Fra…" at bounding box center [320, 161] width 563 height 245
click at [113, 17] on div "**********" at bounding box center [101, 24] width 104 height 27
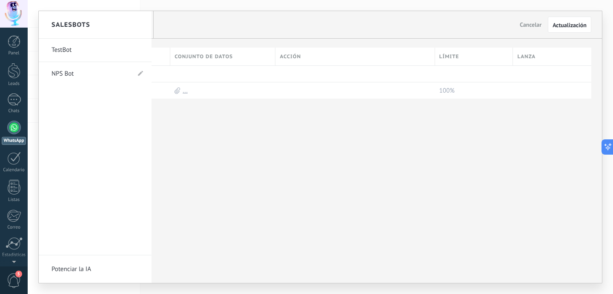
click at [60, 53] on link "TestBot" at bounding box center [90, 50] width 79 height 24
type input "*******"
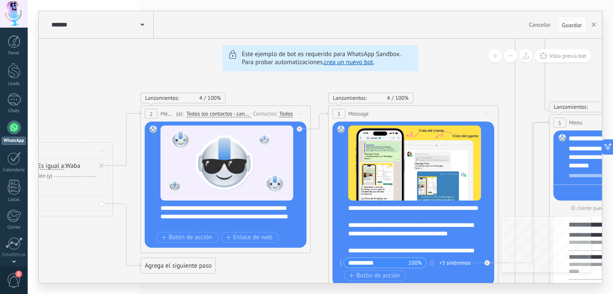
drag, startPoint x: 133, startPoint y: 88, endPoint x: 107, endPoint y: 81, distance: 26.9
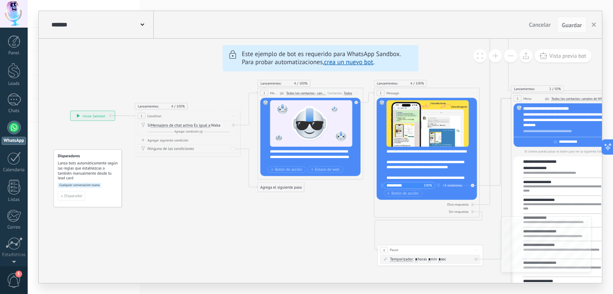
drag, startPoint x: 286, startPoint y: 105, endPoint x: 375, endPoint y: 94, distance: 89.2
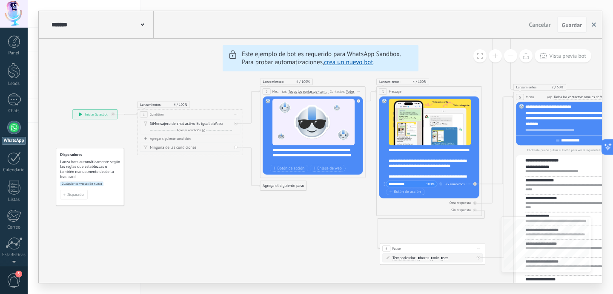
click at [594, 25] on icon "button" at bounding box center [593, 25] width 4 height 4
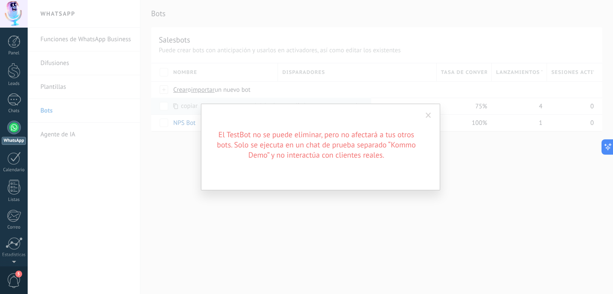
click at [431, 115] on span at bounding box center [428, 115] width 14 height 14
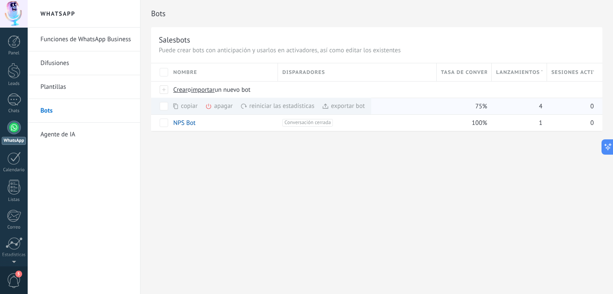
click at [218, 106] on div "apagar màs" at bounding box center [233, 106] width 57 height 17
click at [52, 132] on link "Agente de IA" at bounding box center [85, 135] width 91 height 24
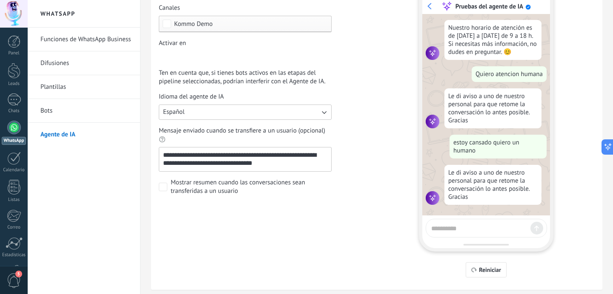
scroll to position [149, 0]
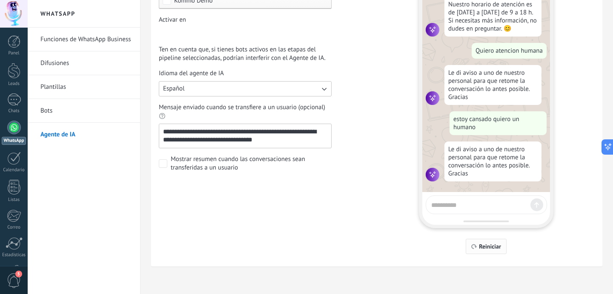
click at [478, 248] on span "Reiniciar" at bounding box center [485, 247] width 31 height 6
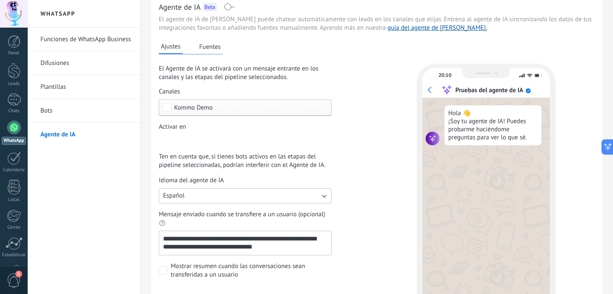
scroll to position [29, 0]
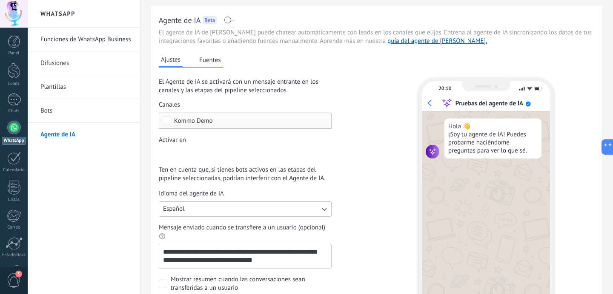
click at [264, 206] on button "Español" at bounding box center [245, 209] width 173 height 15
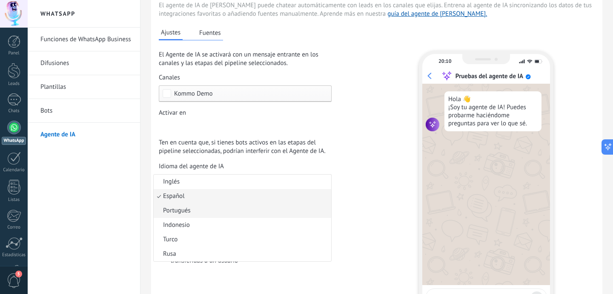
scroll to position [68, 0]
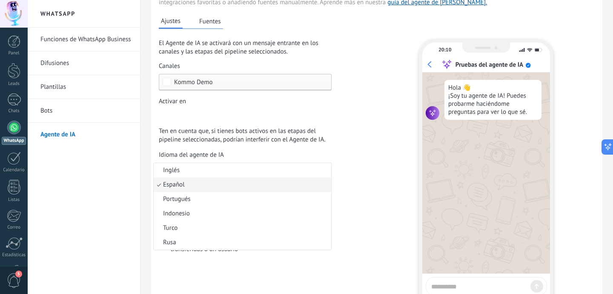
click at [391, 171] on div "**********" at bounding box center [377, 171] width 436 height 329
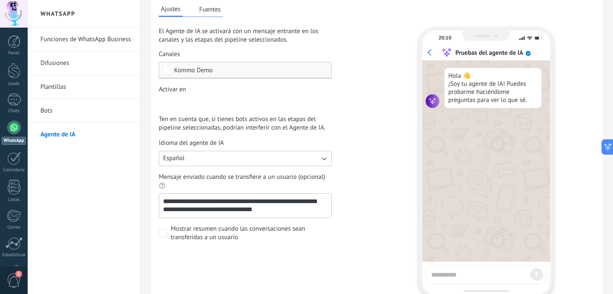
scroll to position [28, 0]
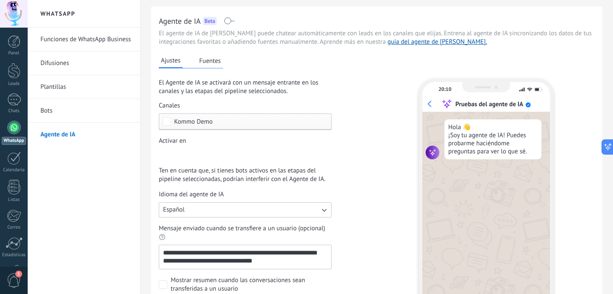
click at [209, 66] on button "Fuentes" at bounding box center [210, 60] width 26 height 13
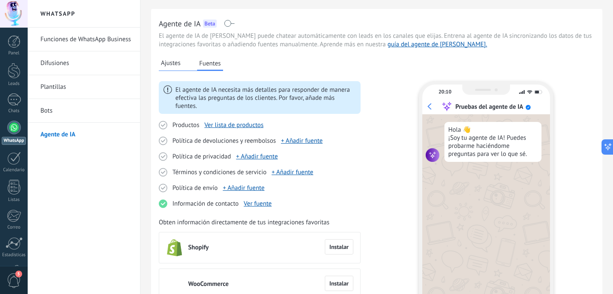
scroll to position [20, 0]
